Goal: Task Accomplishment & Management: Manage account settings

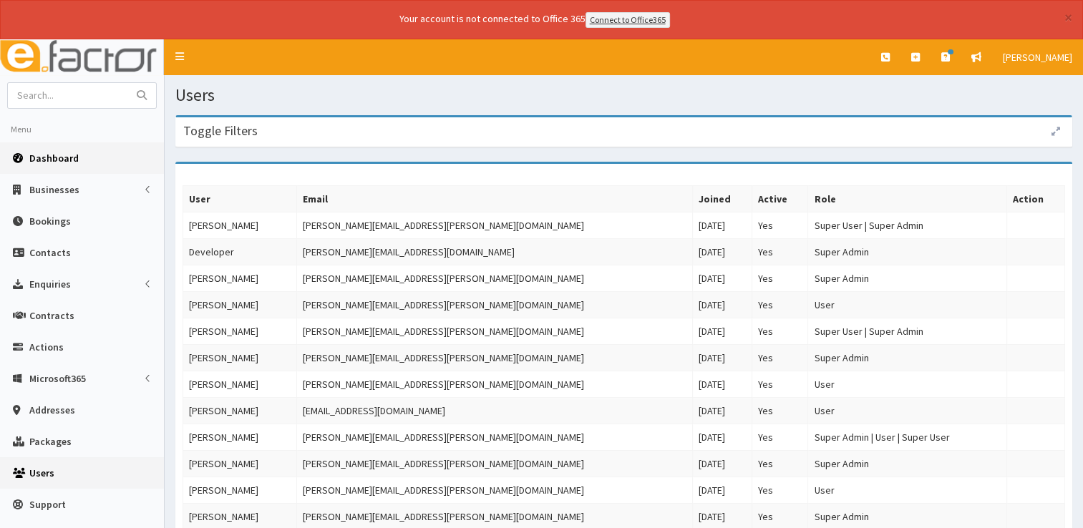
click at [55, 165] on link "Dashboard" at bounding box center [82, 157] width 164 height 31
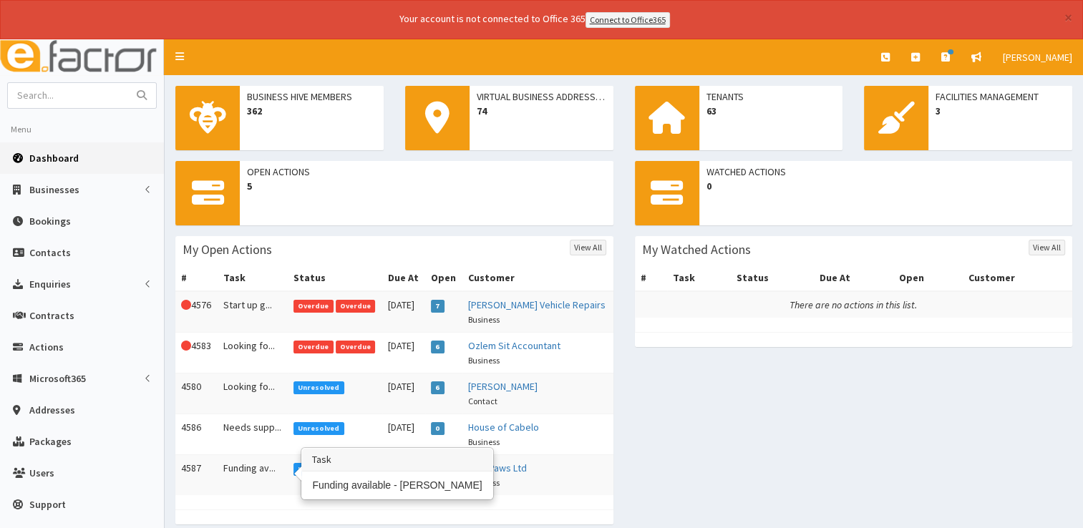
click at [258, 459] on td "Funding av..." at bounding box center [253, 474] width 70 height 41
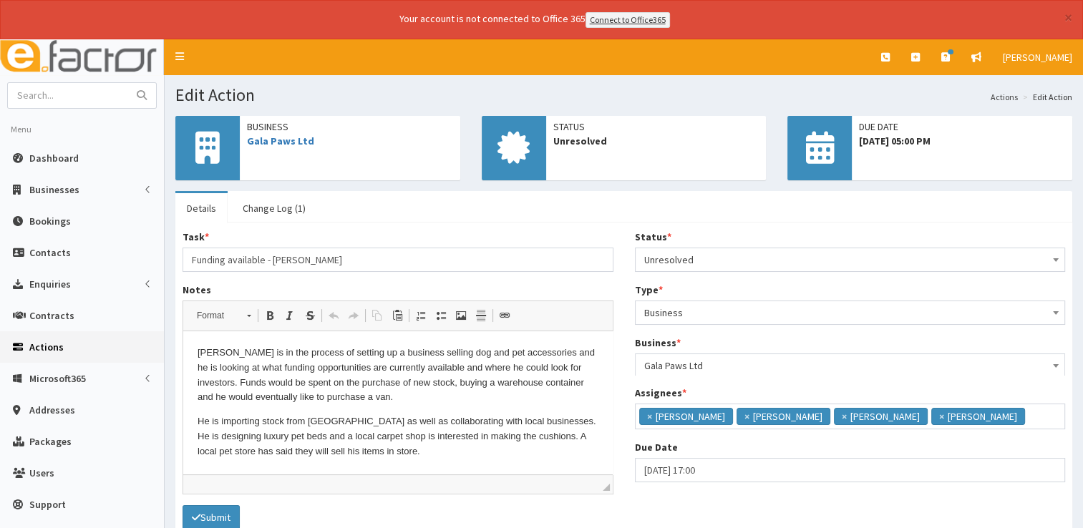
scroll to position [9, 0]
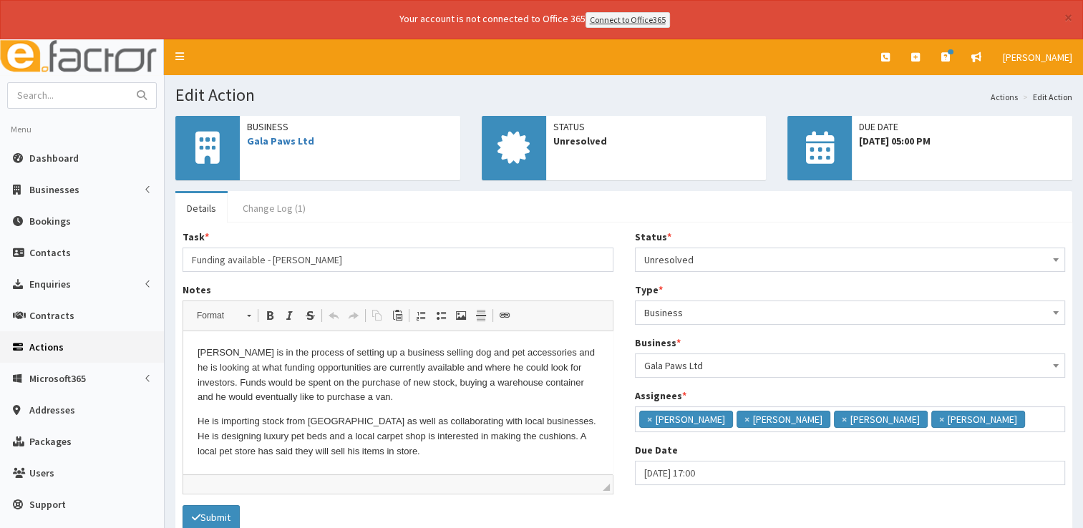
click at [268, 202] on link "Change Log (1)" at bounding box center [274, 208] width 86 height 30
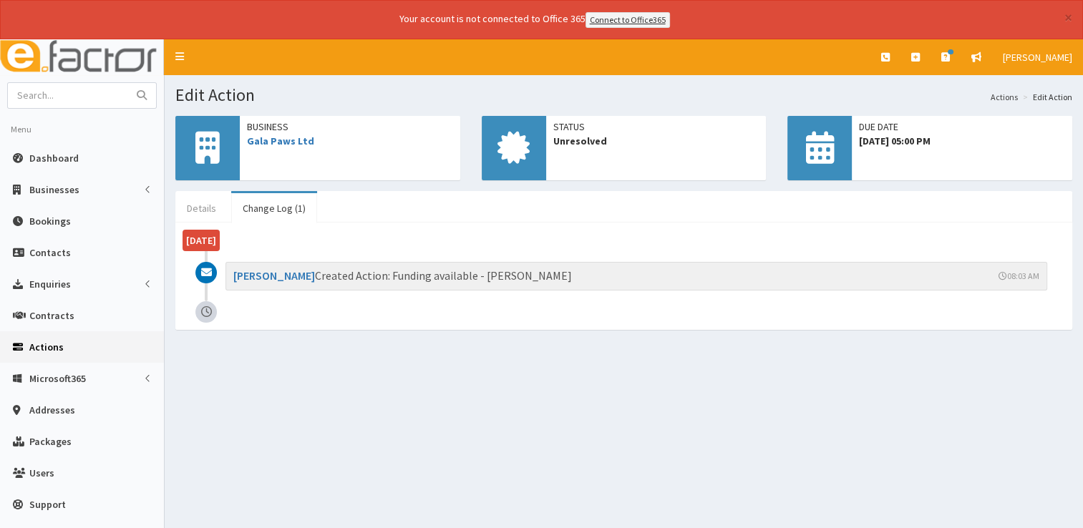
click at [206, 203] on link "Details" at bounding box center [201, 208] width 52 height 30
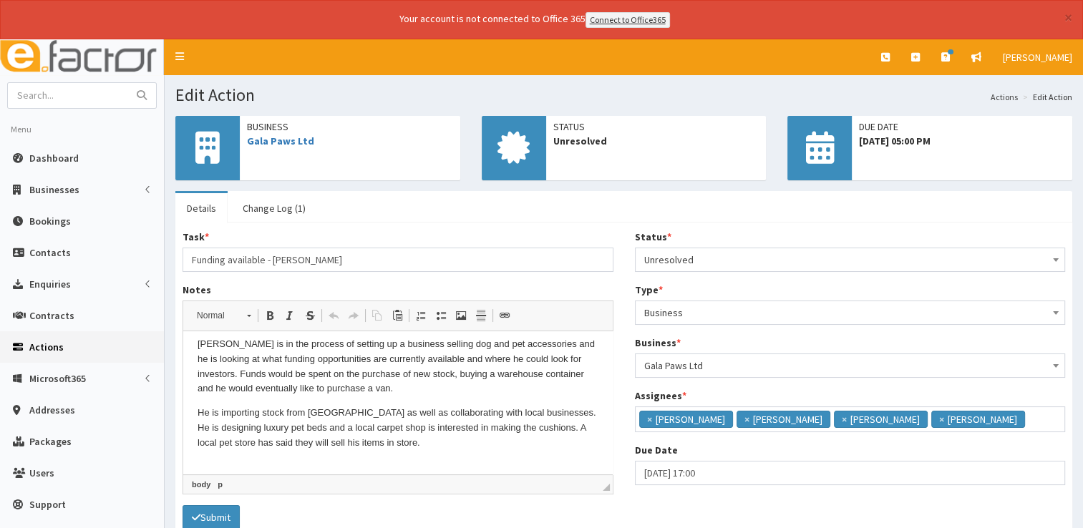
scroll to position [0, 0]
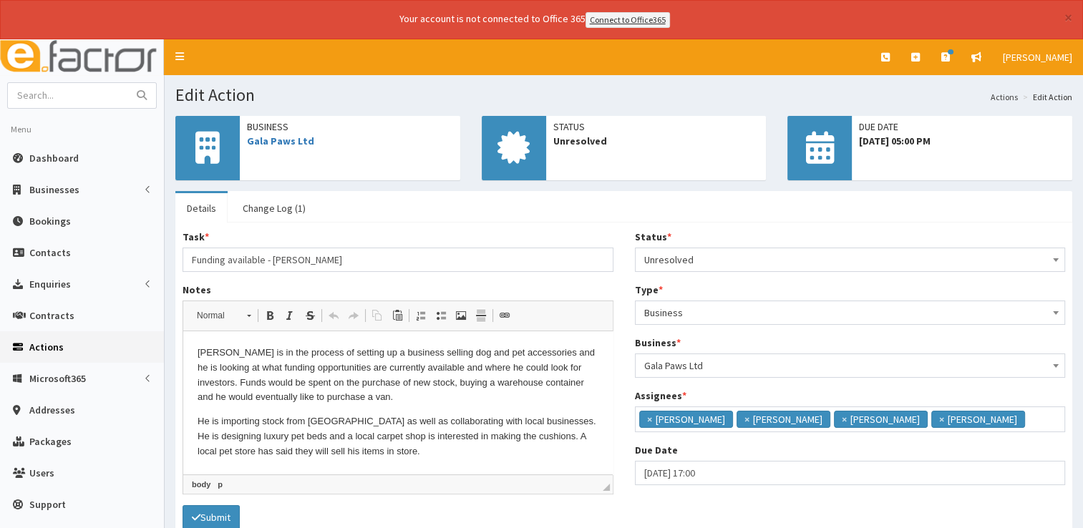
drag, startPoint x: 609, startPoint y: 432, endPoint x: 807, endPoint y: 668, distance: 308.4
click at [624, 337] on div "Status * Please select a Status Unresolved In Progress Resolved Overdue Unresol…" at bounding box center [850, 363] width 452 height 266
click at [283, 137] on link "Gala Paws Ltd" at bounding box center [280, 141] width 67 height 13
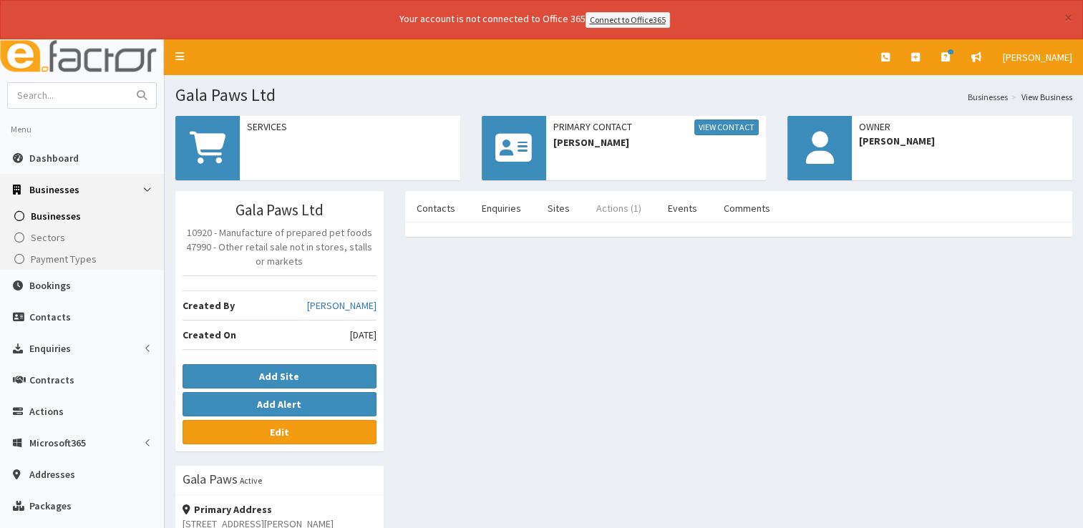
click at [615, 205] on link "Actions (1)" at bounding box center [619, 208] width 68 height 30
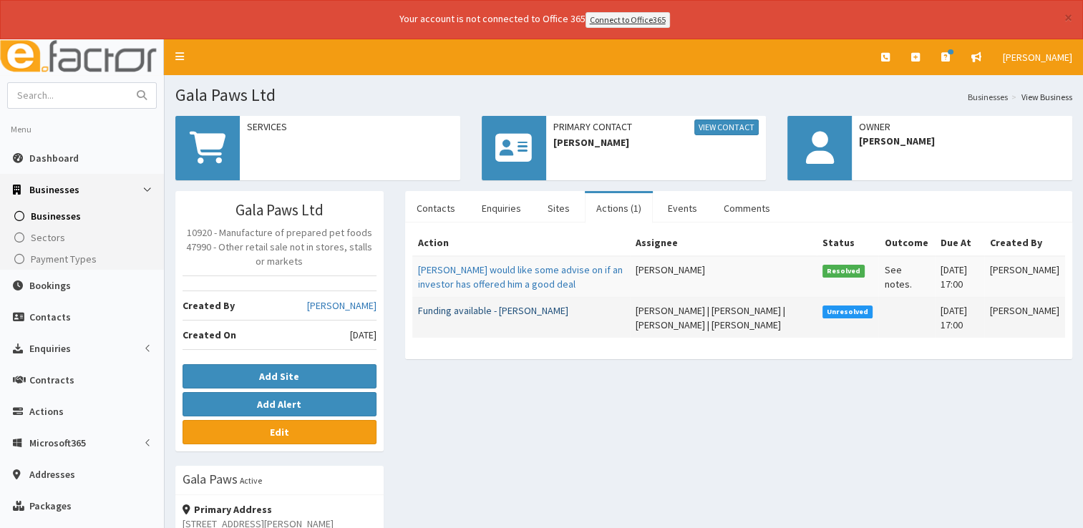
click at [481, 307] on link "Funding available - [PERSON_NAME]" at bounding box center [493, 310] width 150 height 13
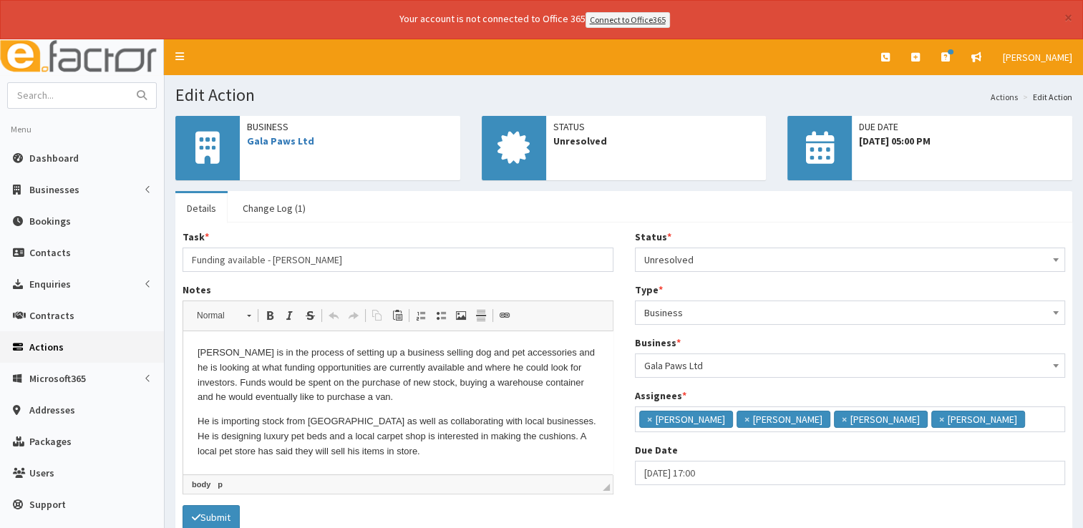
drag, startPoint x: 607, startPoint y: 435, endPoint x: 807, endPoint y: 686, distance: 320.9
click at [399, 448] on p "He is importing stock from China as well as collaborating with local businesses…" at bounding box center [398, 436] width 401 height 44
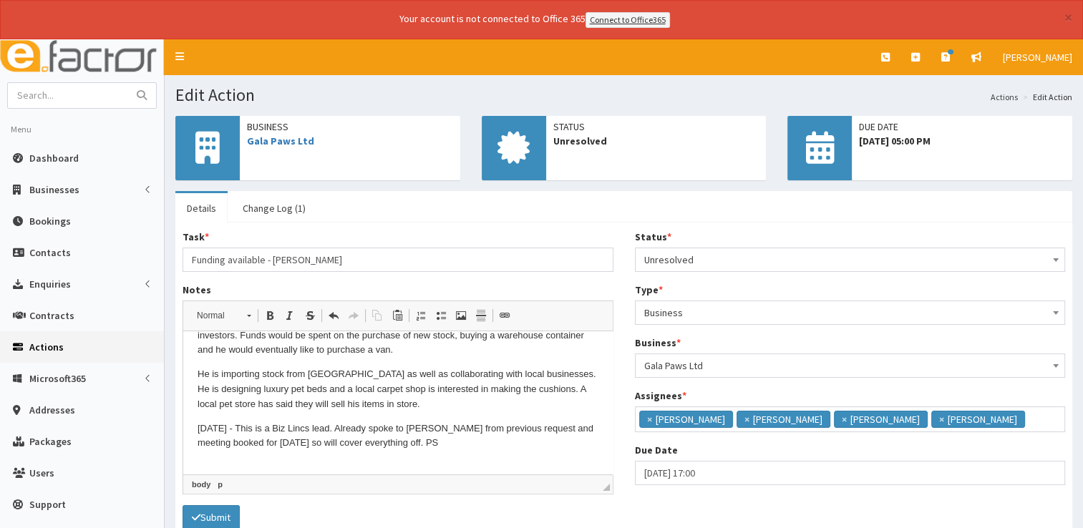
click at [688, 253] on span "Unresolved" at bounding box center [850, 260] width 412 height 20
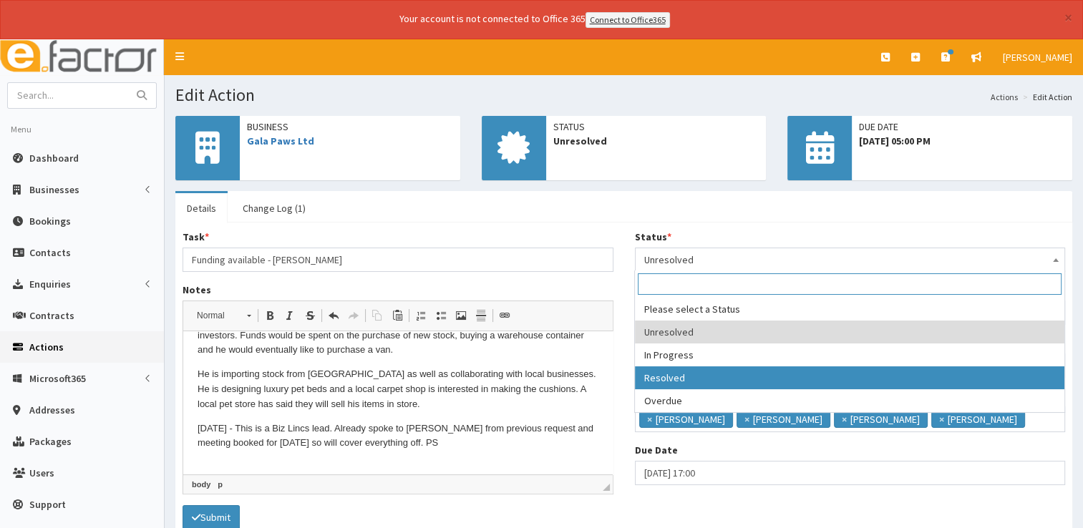
select select "3"
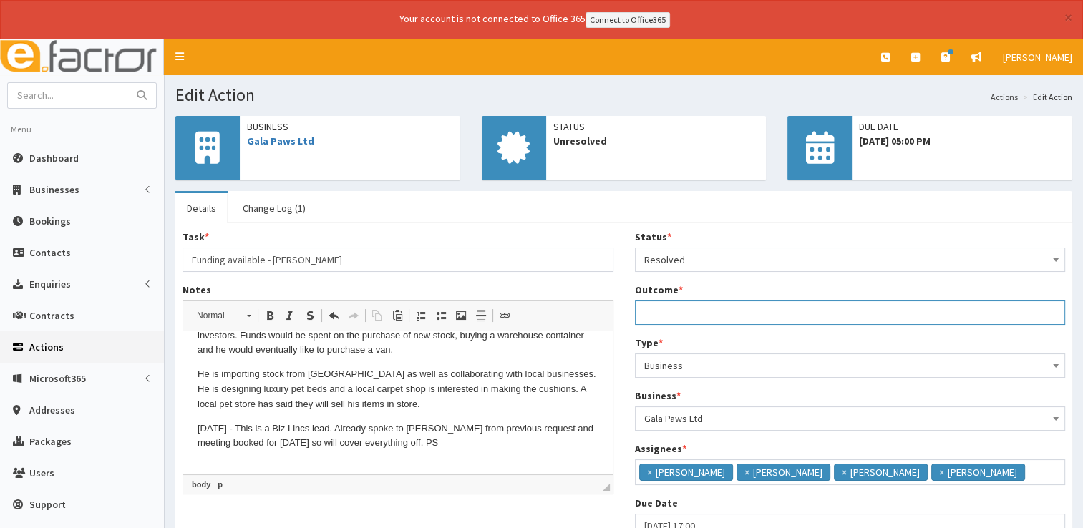
click at [683, 315] on input "Outcome *" at bounding box center [850, 313] width 431 height 24
type input "See notes."
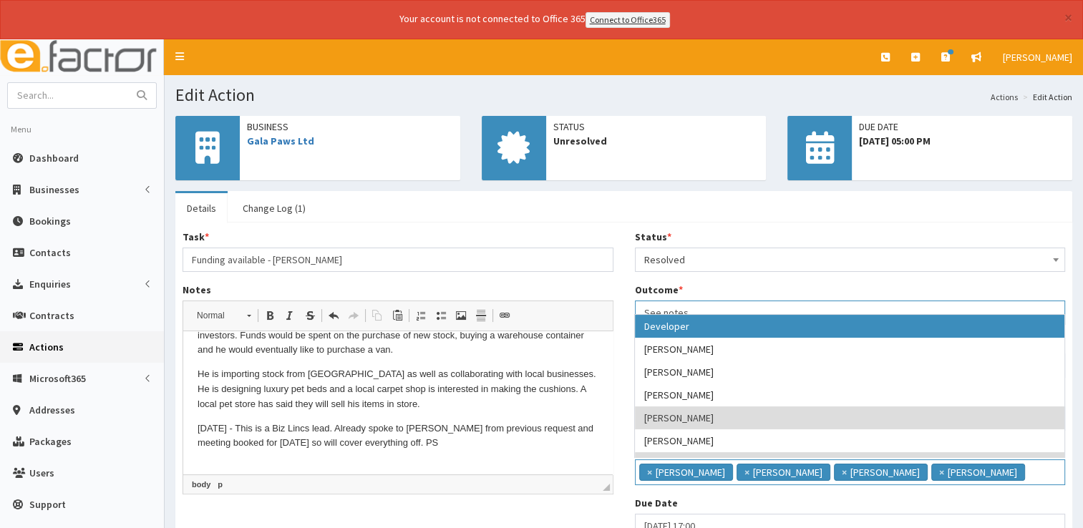
scroll to position [112, 0]
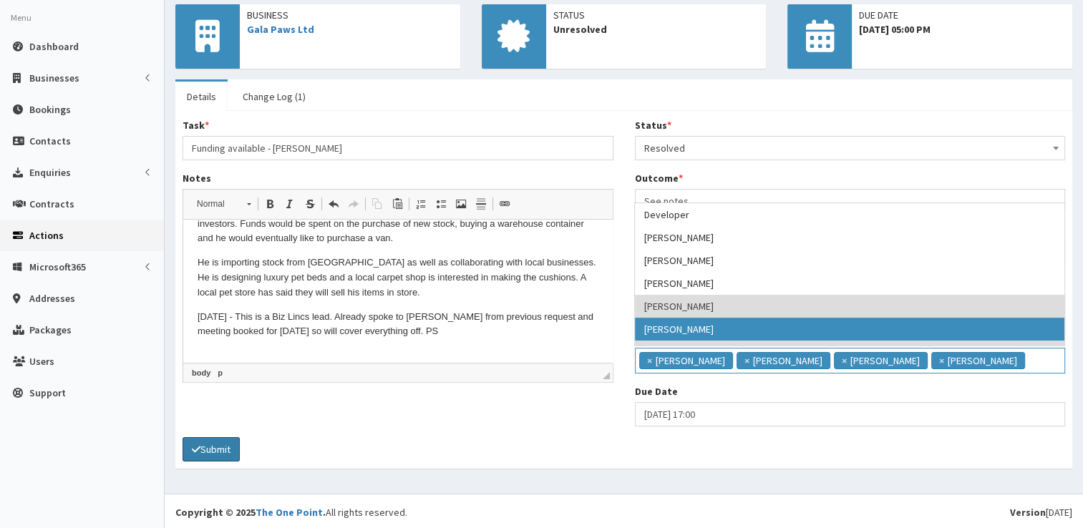
click at [226, 449] on button "Submit" at bounding box center [211, 449] width 57 height 24
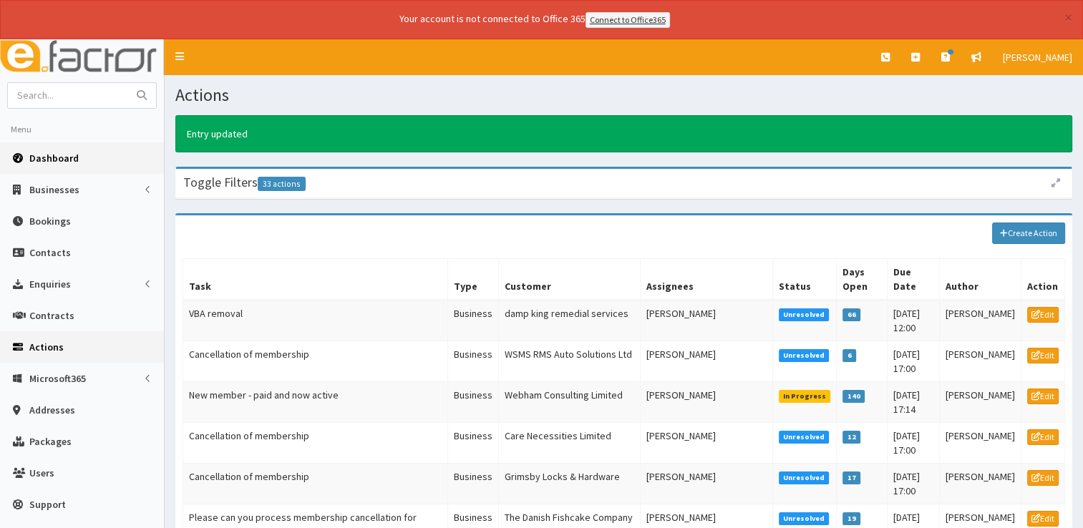
click at [43, 153] on span "Dashboard" at bounding box center [53, 158] width 49 height 13
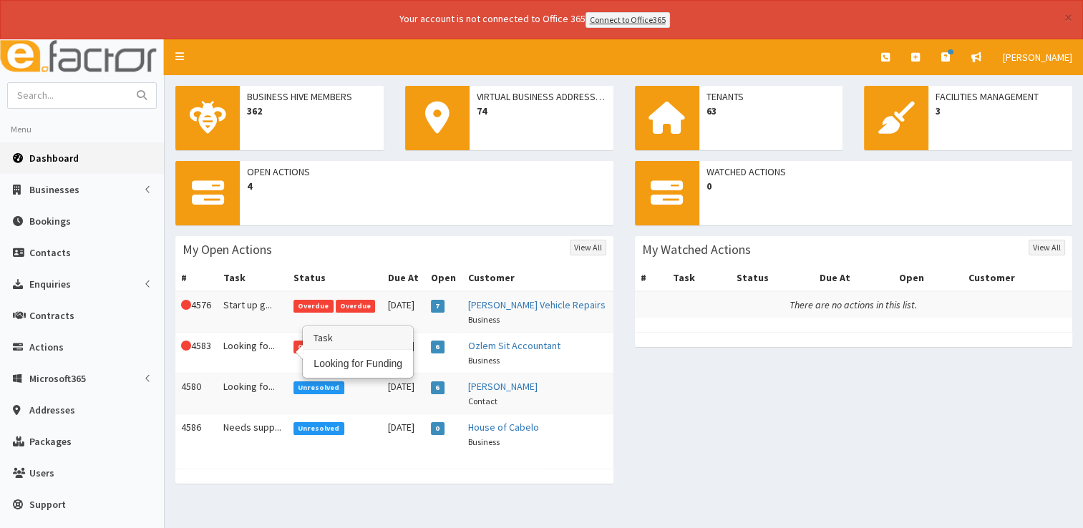
click at [262, 345] on td "Looking fo..." at bounding box center [253, 352] width 70 height 41
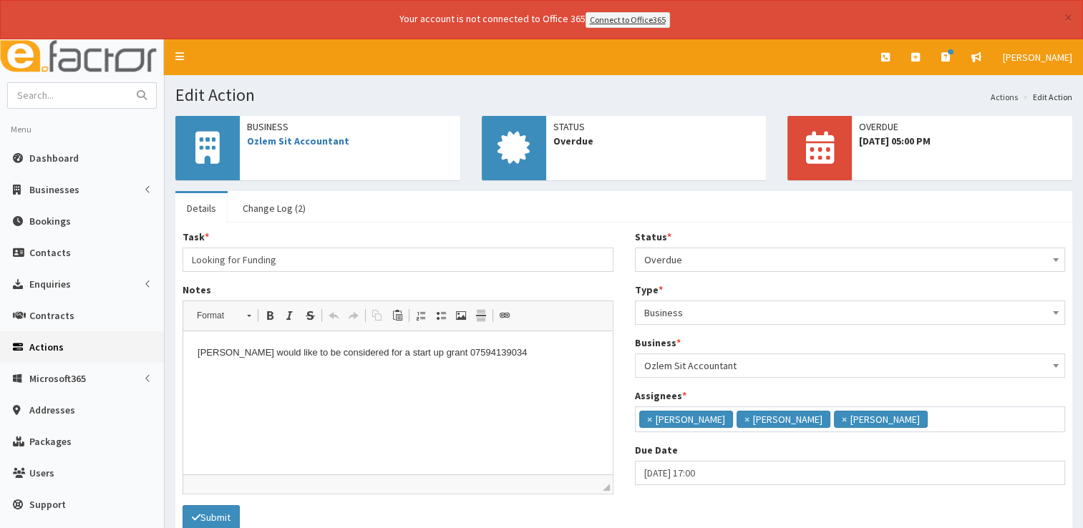
scroll to position [9, 0]
click at [793, 482] on input "[DATE] 17:00" at bounding box center [850, 473] width 431 height 24
select select "17"
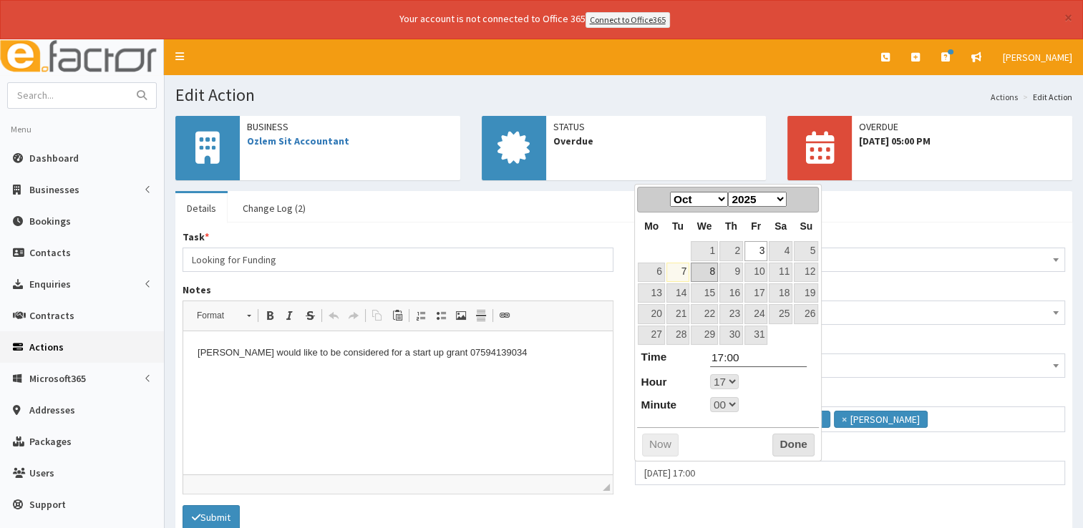
click at [715, 264] on link "8" at bounding box center [704, 272] width 27 height 19
type input "08-10-2025 17:00"
select select "17"
click at [786, 449] on button "Done" at bounding box center [793, 445] width 42 height 23
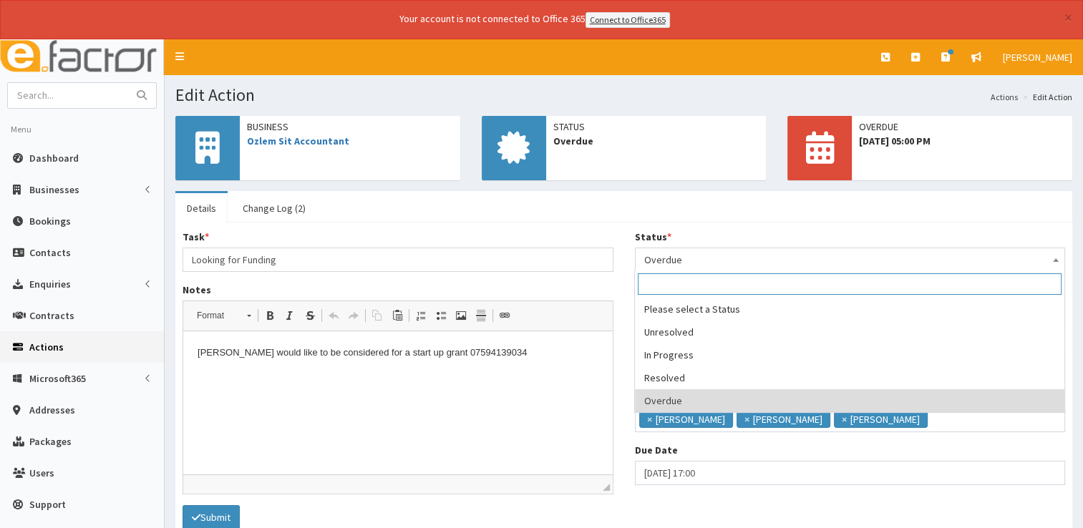
click at [711, 265] on span "Overdue" at bounding box center [850, 260] width 412 height 20
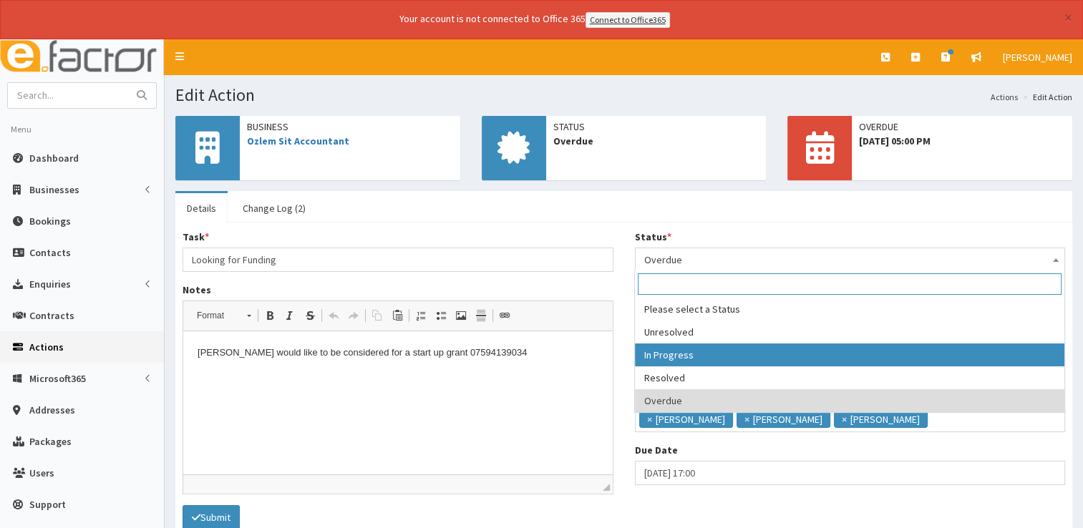
select select "2"
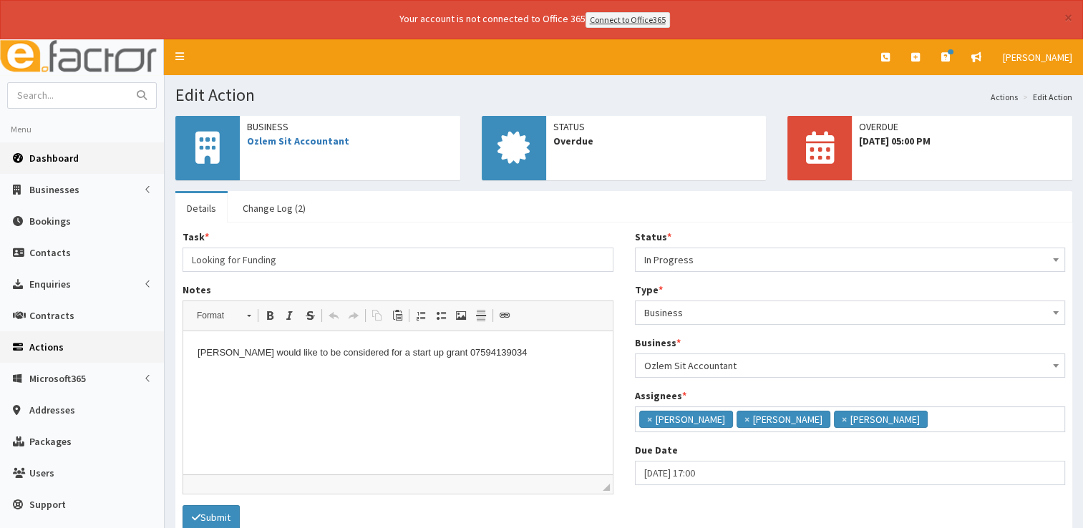
click at [63, 152] on span "Dashboard" at bounding box center [53, 158] width 49 height 13
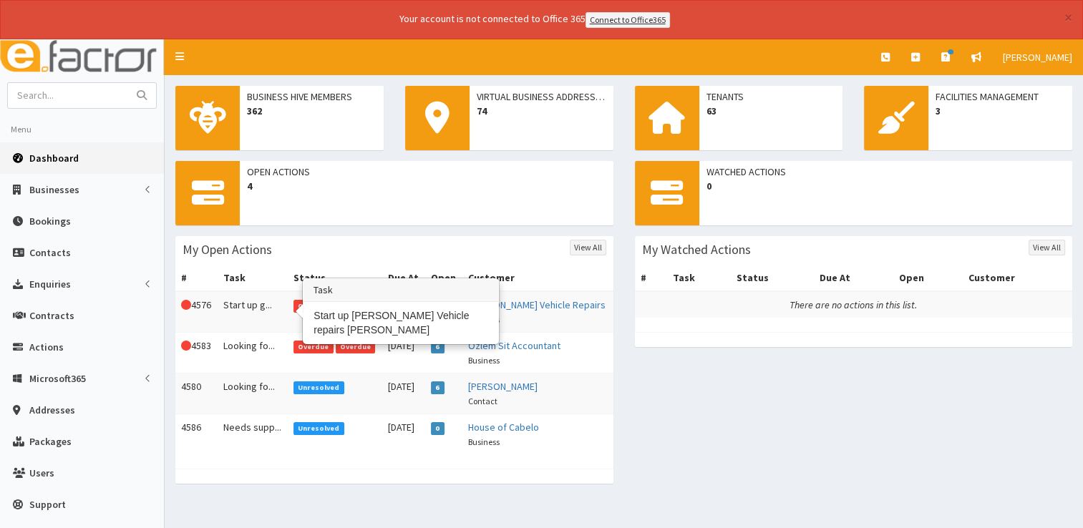
click at [256, 306] on td "Start up g..." at bounding box center [253, 312] width 70 height 42
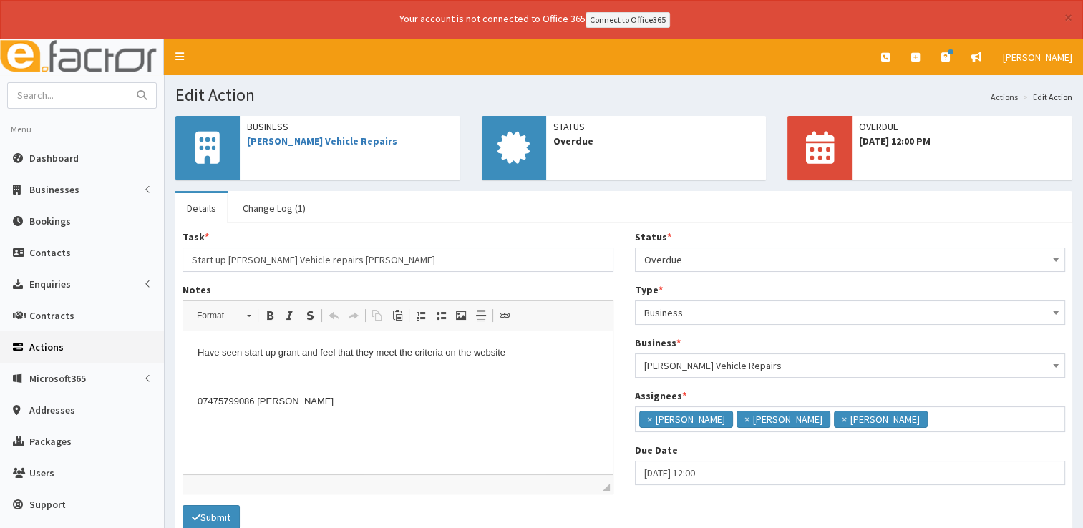
scroll to position [9, 0]
click at [258, 205] on link "Change Log (1)" at bounding box center [274, 208] width 86 height 30
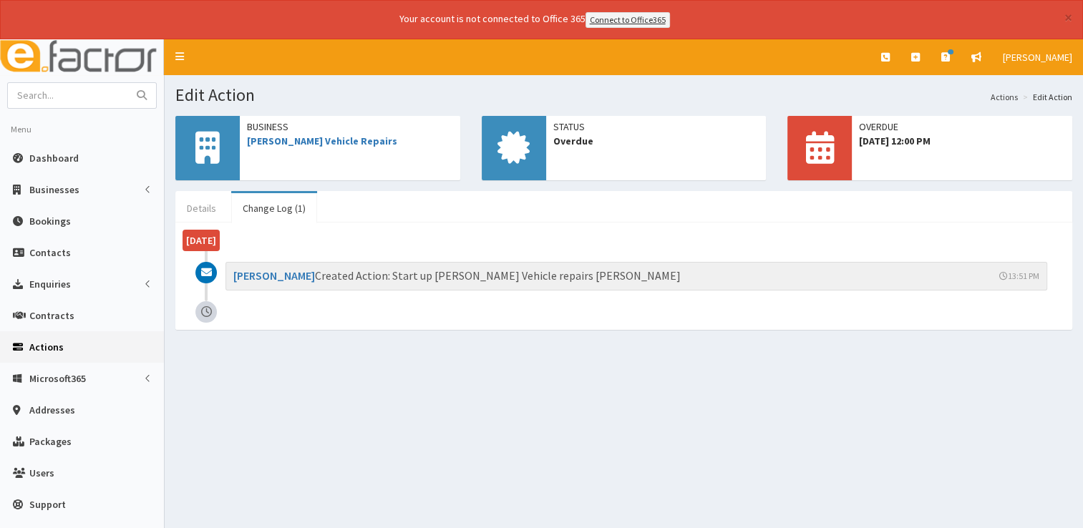
click at [197, 205] on link "Details" at bounding box center [201, 208] width 52 height 30
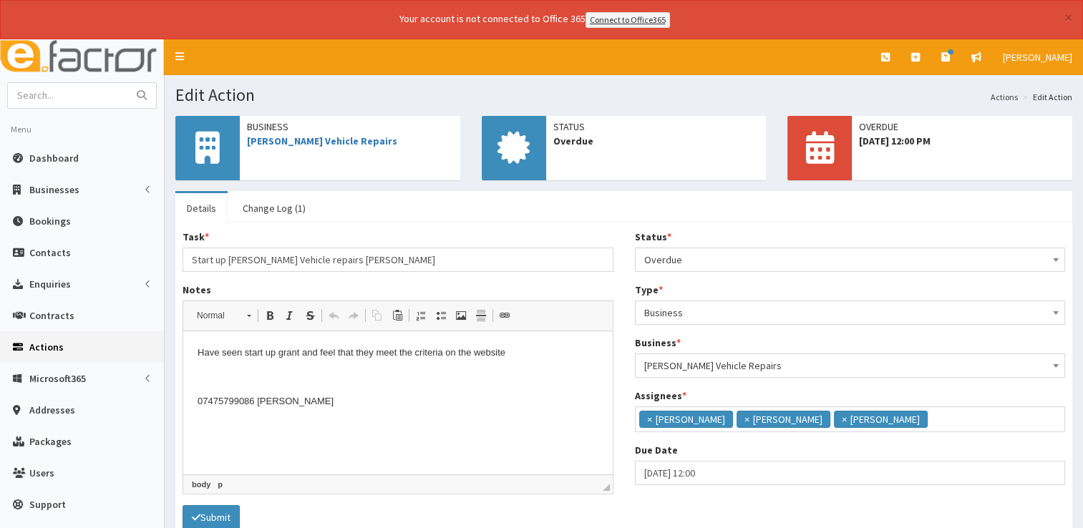
click at [327, 409] on html "Have seen start up grant and feel that they meet the criteria on the website 07…" at bounding box center [397, 377] width 429 height 92
click at [298, 141] on link "[PERSON_NAME] Vehicle Repairs" at bounding box center [322, 141] width 150 height 13
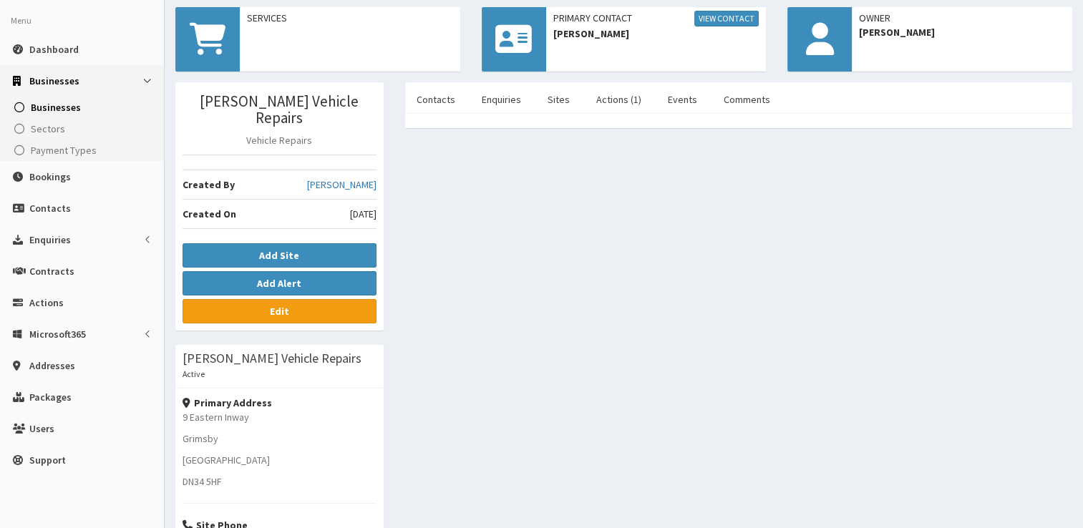
scroll to position [146, 0]
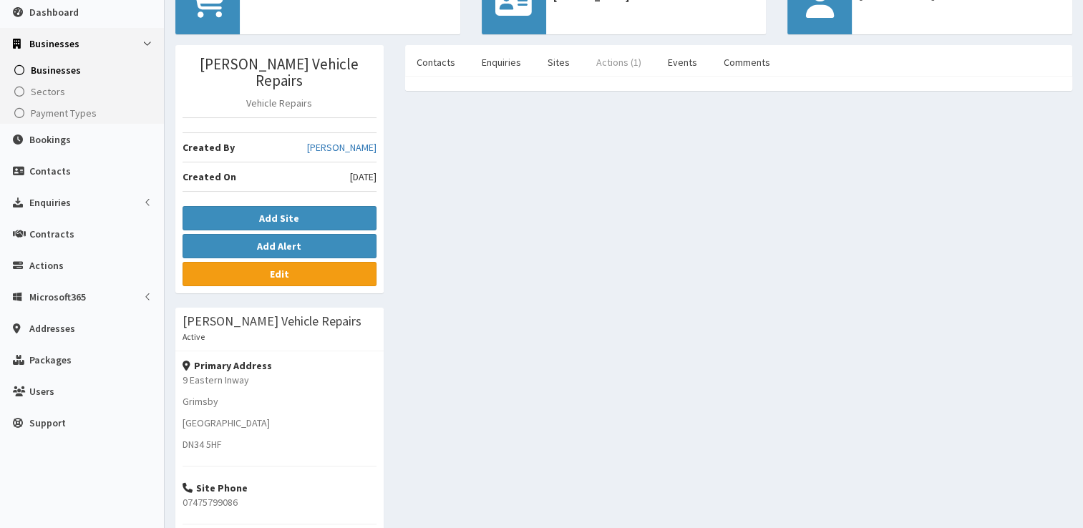
click at [610, 64] on link "Actions (1)" at bounding box center [619, 62] width 68 height 30
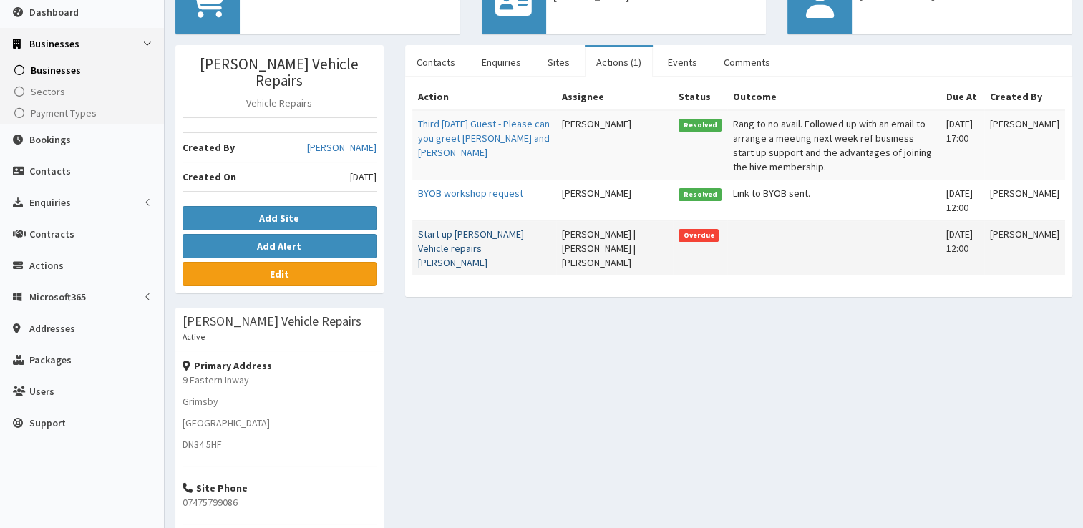
click at [464, 230] on link "Start up [PERSON_NAME] Vehicle repairs [PERSON_NAME]" at bounding box center [471, 249] width 106 height 42
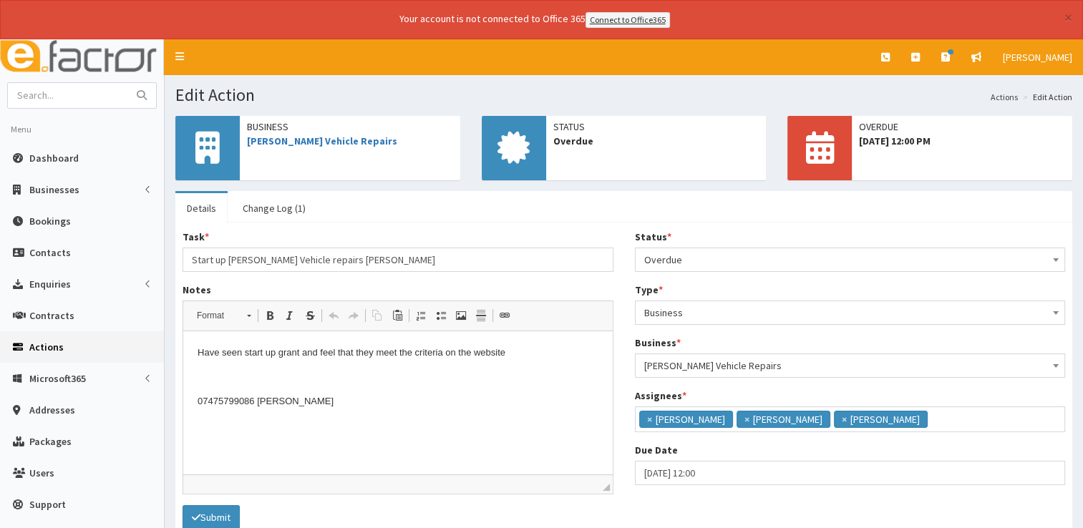
scroll to position [9, 0]
click at [298, 386] on body "Have seen start up grant and feel that they meet the criteria on the website 07…" at bounding box center [398, 377] width 401 height 63
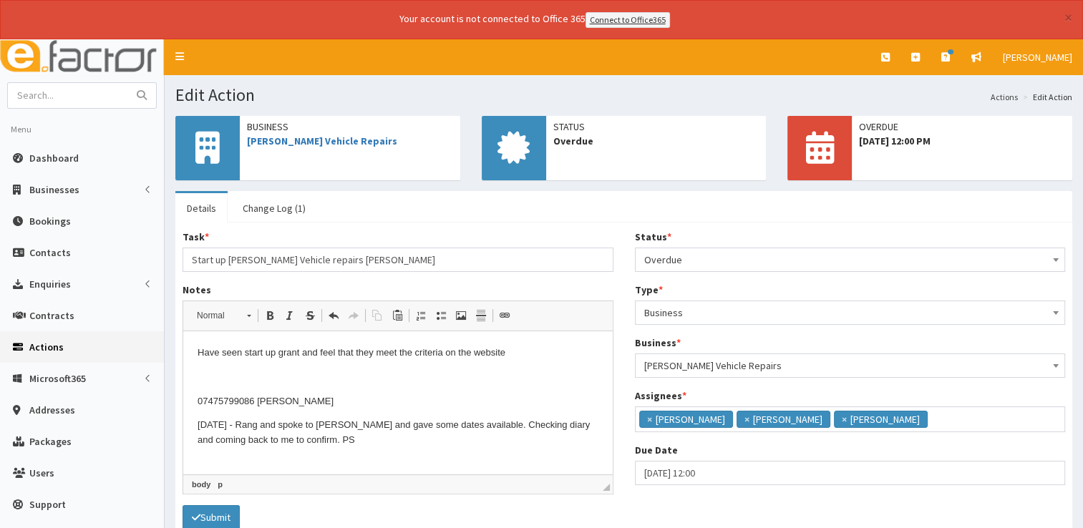
click at [754, 258] on span "Overdue" at bounding box center [850, 260] width 412 height 20
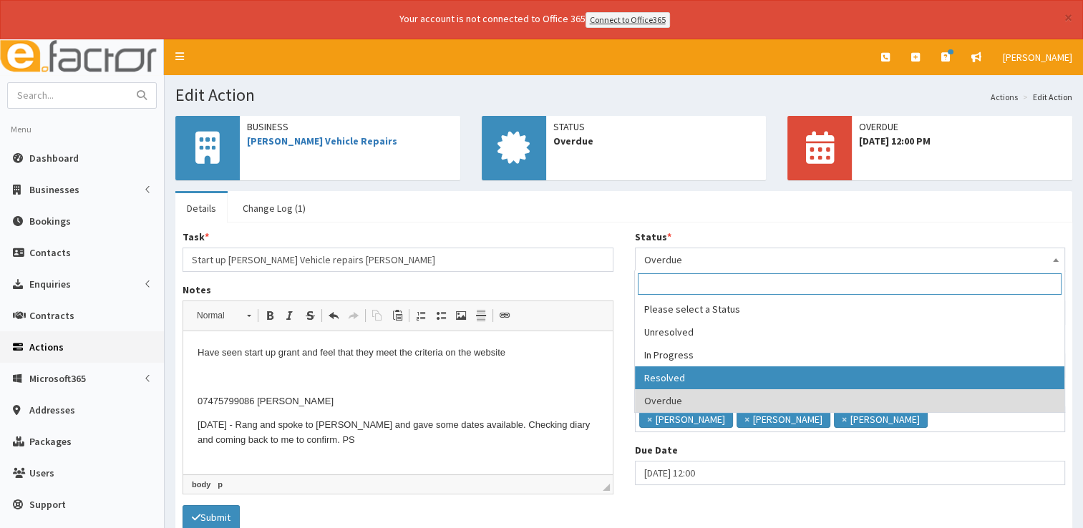
select select "3"
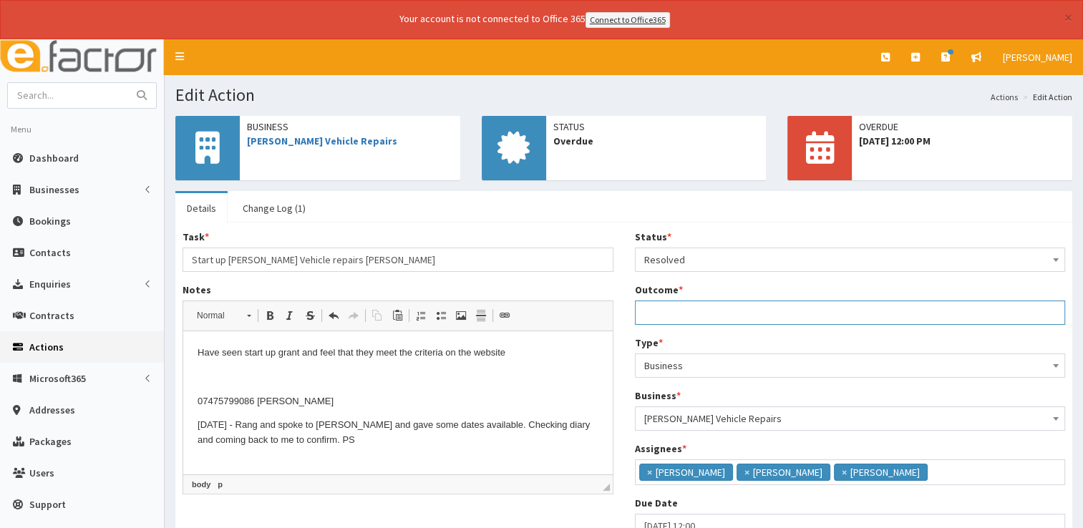
click at [669, 316] on input "Outcome *" at bounding box center [850, 313] width 431 height 24
type input "See notes"
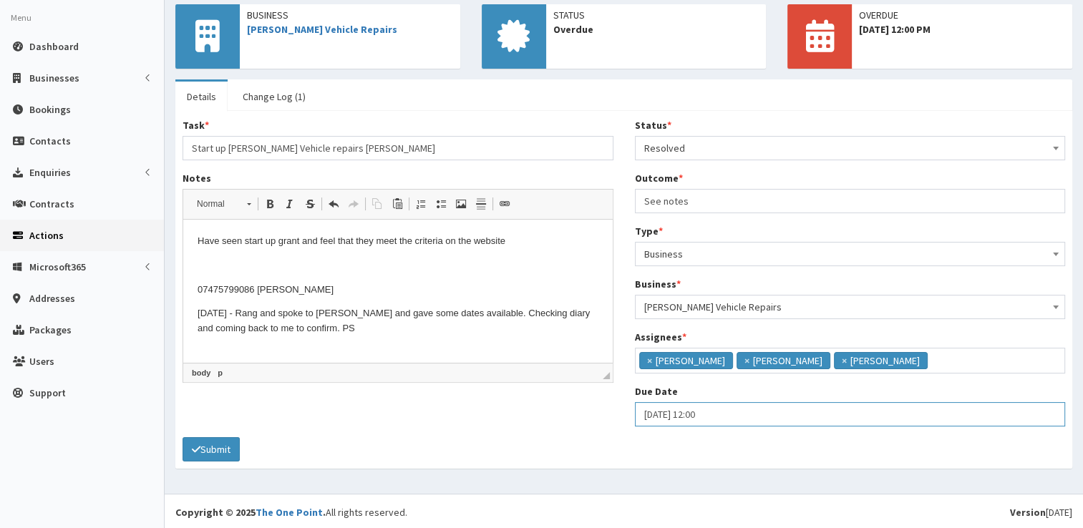
click at [738, 411] on input "[DATE] 12:00" at bounding box center [850, 414] width 431 height 24
select select "12"
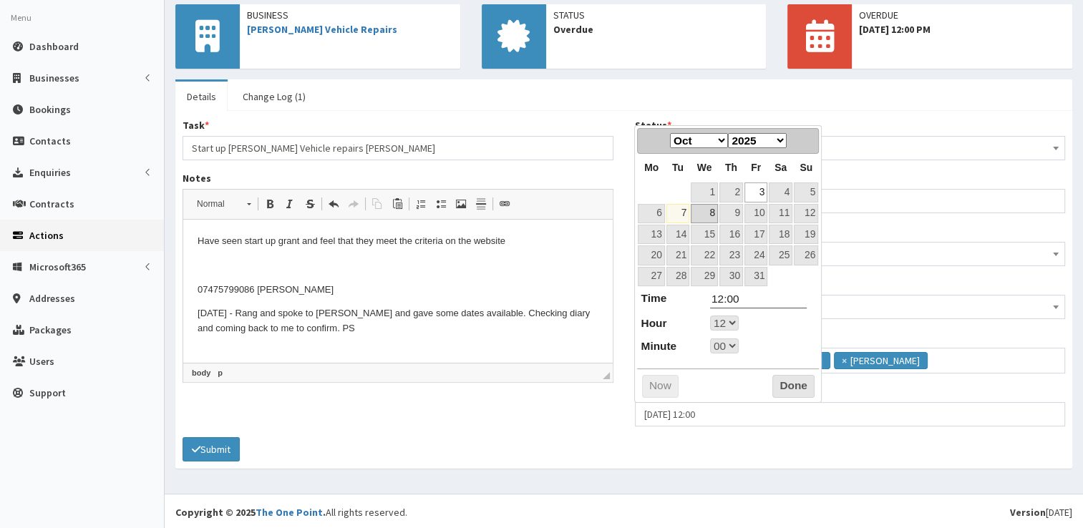
click at [712, 213] on link "8" at bounding box center [704, 213] width 27 height 19
type input "[DATE] 12:00"
select select "12"
click at [794, 381] on button "Done" at bounding box center [793, 386] width 42 height 23
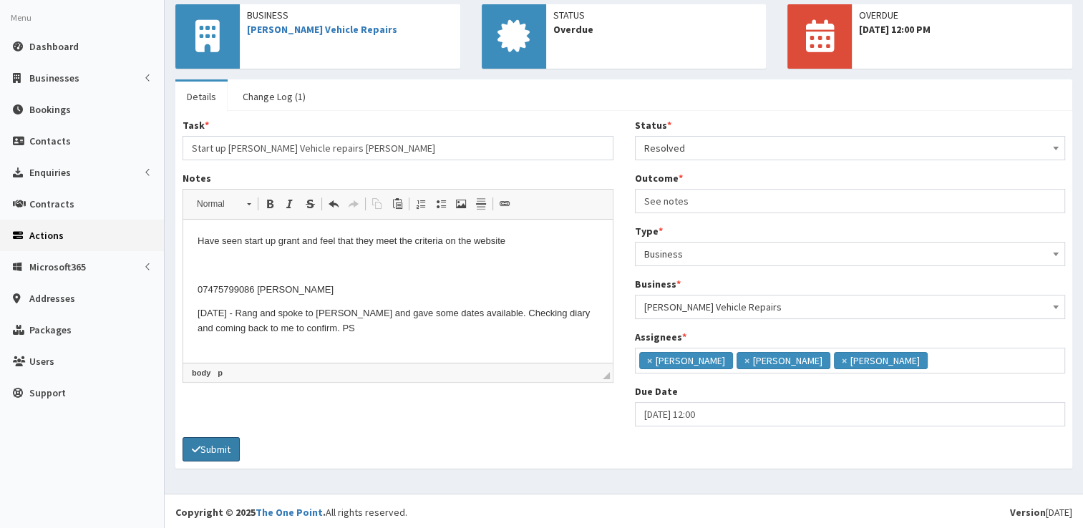
click at [234, 442] on button "Submit" at bounding box center [211, 449] width 57 height 24
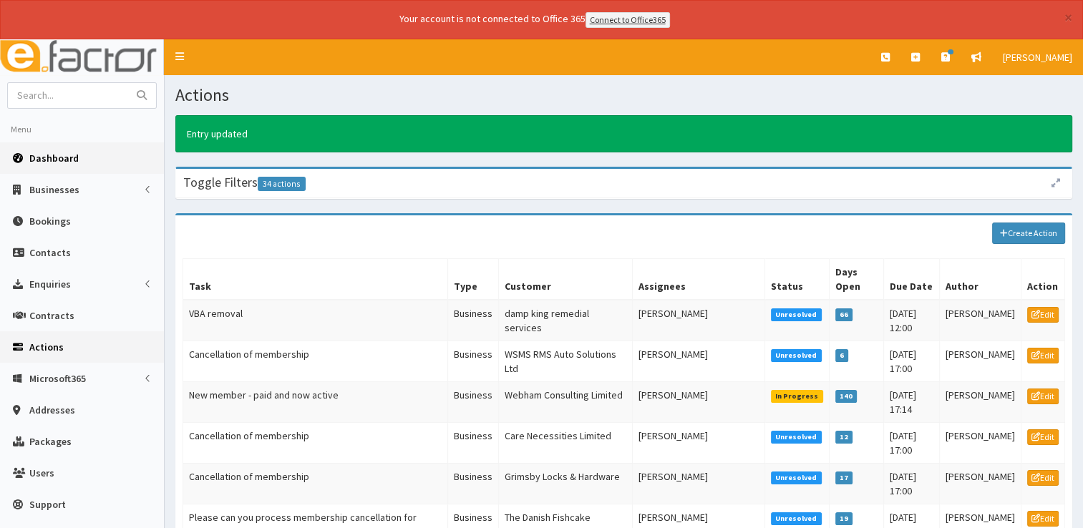
click at [58, 162] on span "Dashboard" at bounding box center [53, 158] width 49 height 13
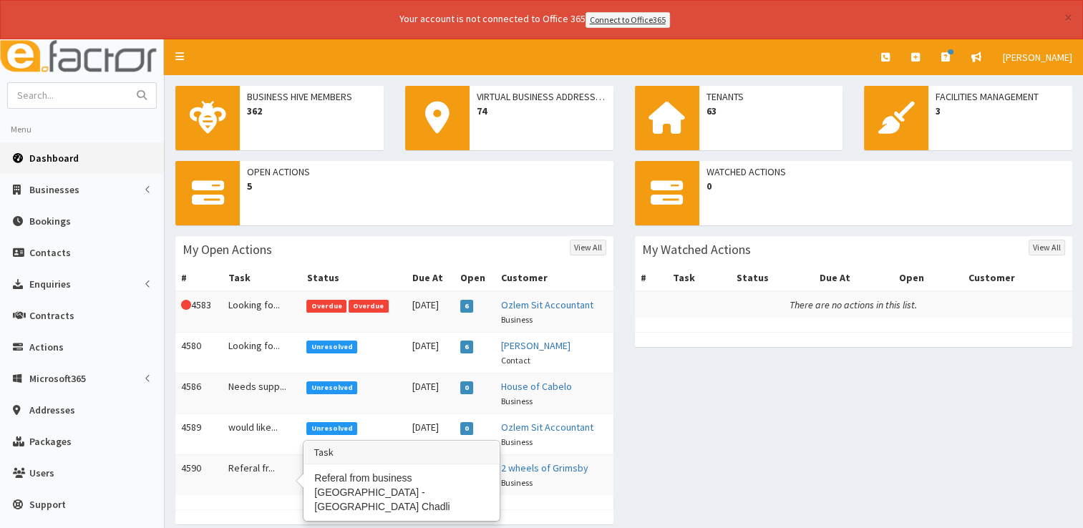
click at [258, 468] on td "Referal fr..." at bounding box center [262, 474] width 79 height 41
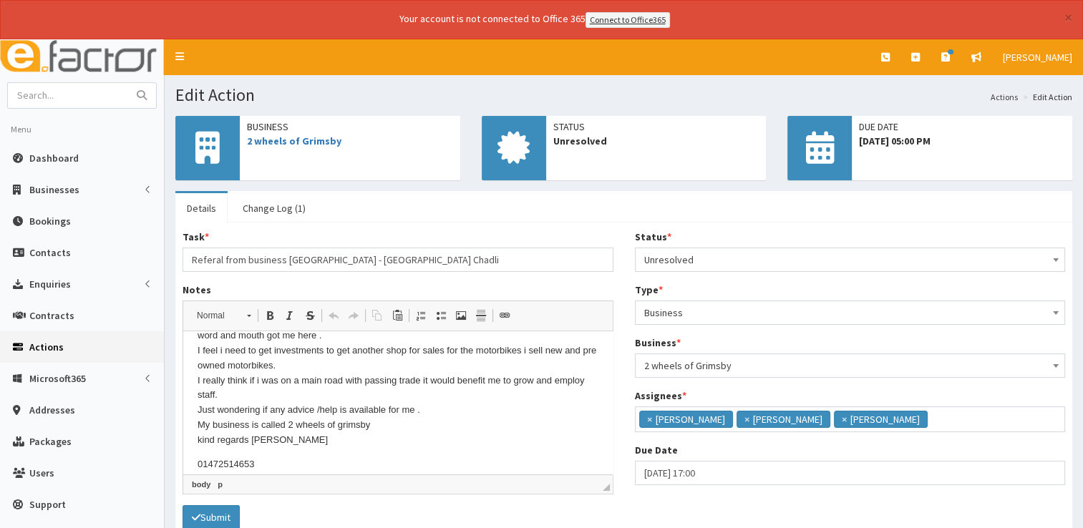
scroll to position [97, 0]
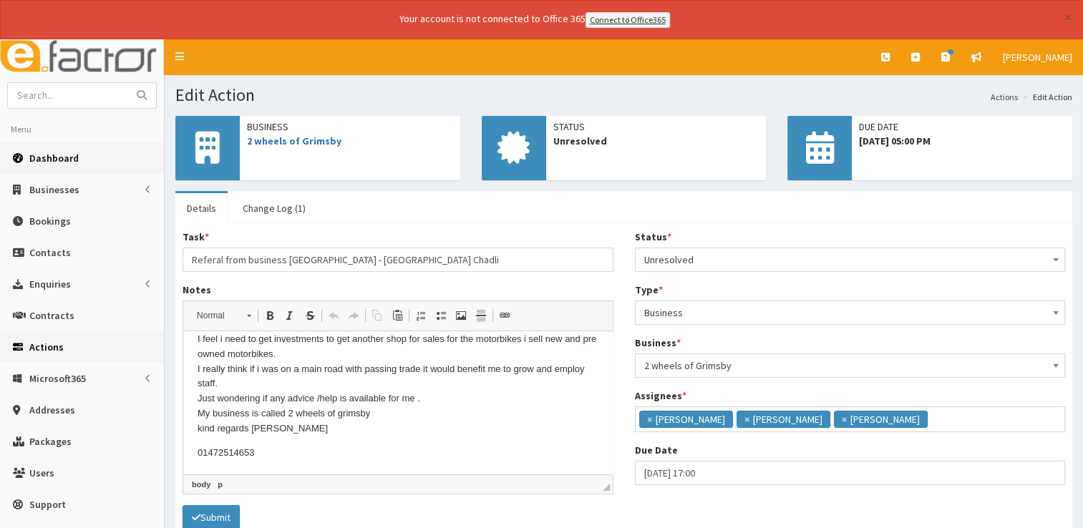
click at [57, 156] on span "Dashboard" at bounding box center [53, 158] width 49 height 13
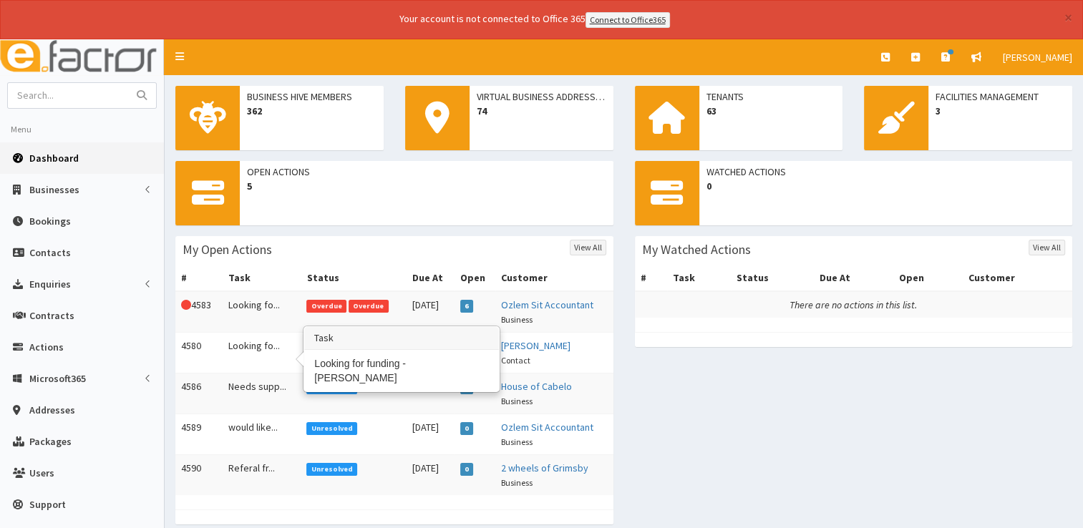
click at [230, 345] on td "Looking fo..." at bounding box center [262, 352] width 79 height 41
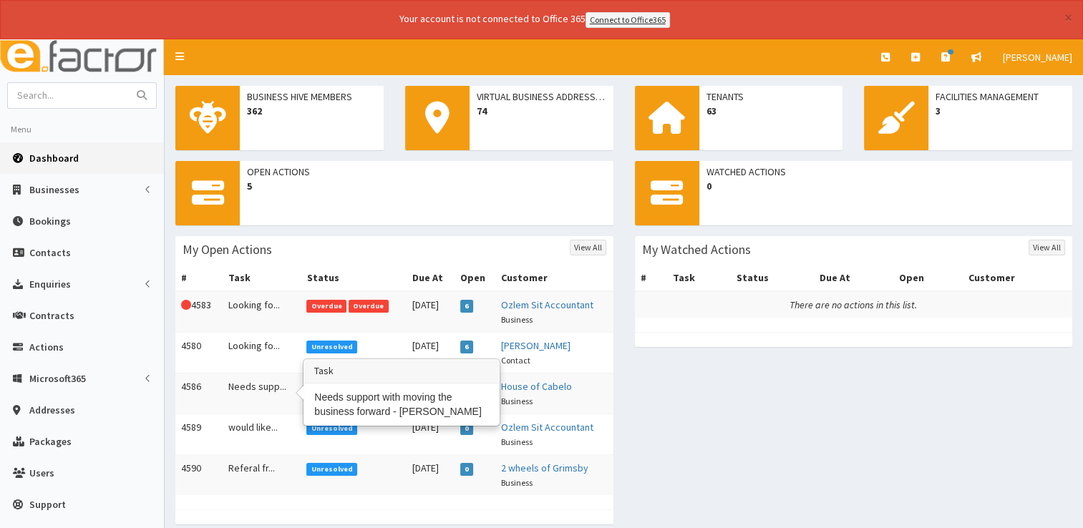
click at [259, 389] on td "Needs supp..." at bounding box center [262, 393] width 79 height 41
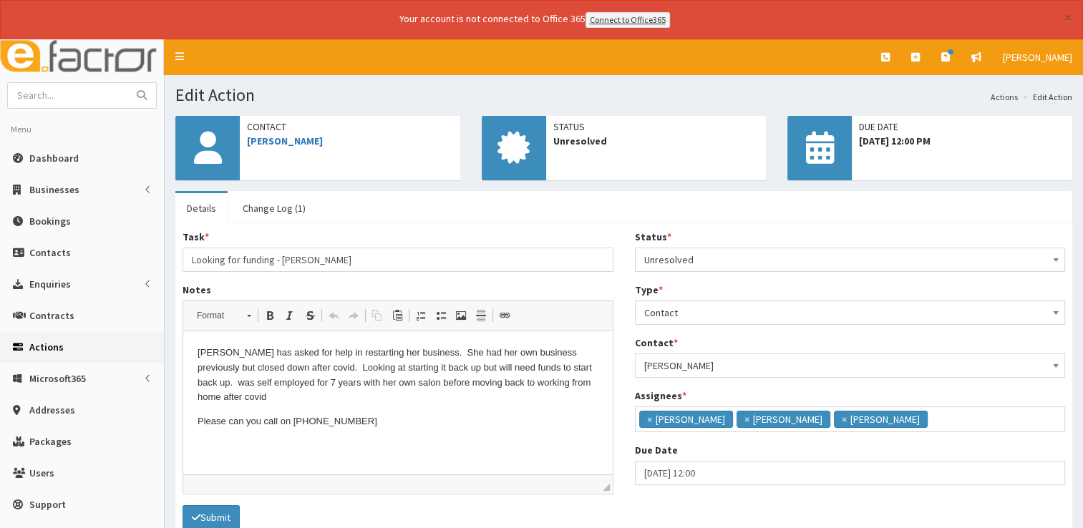
scroll to position [9, 0]
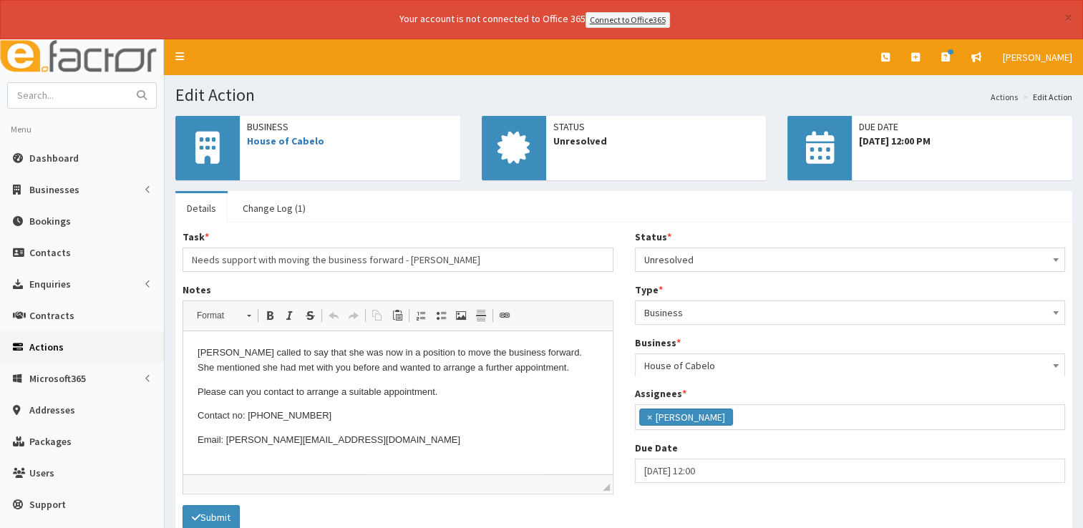
scroll to position [75, 0]
click at [295, 136] on link "House of Cabelo" at bounding box center [285, 141] width 77 height 13
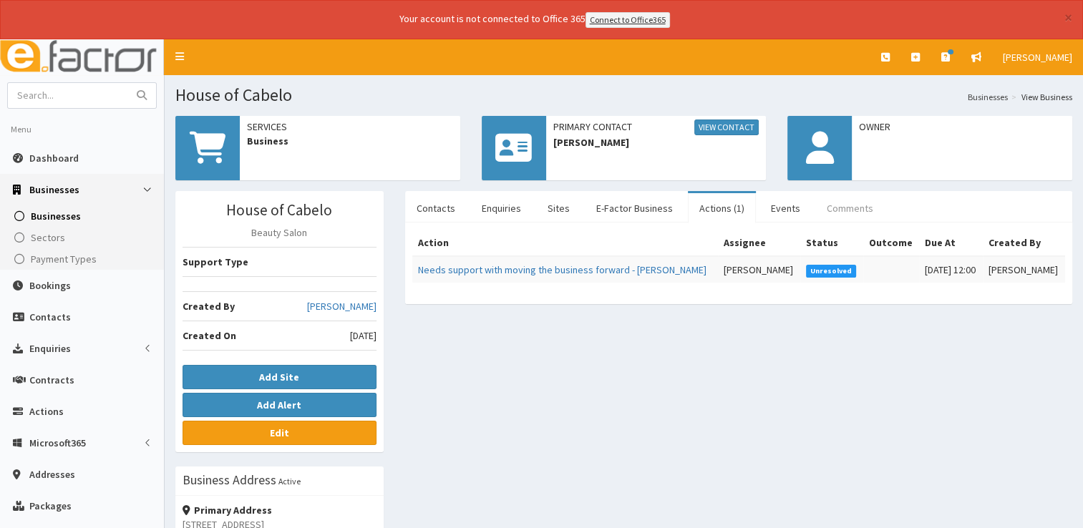
click at [845, 203] on link "Comments" at bounding box center [849, 208] width 69 height 30
